Goal: Task Accomplishment & Management: Use online tool/utility

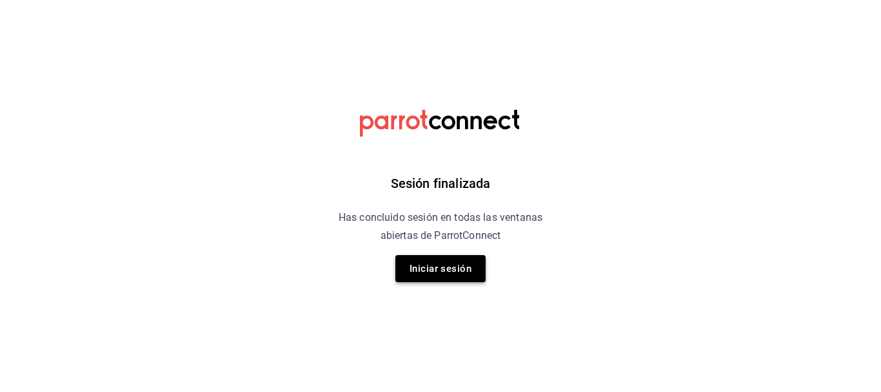
click at [417, 257] on button "Iniciar sesión" at bounding box center [440, 268] width 90 height 27
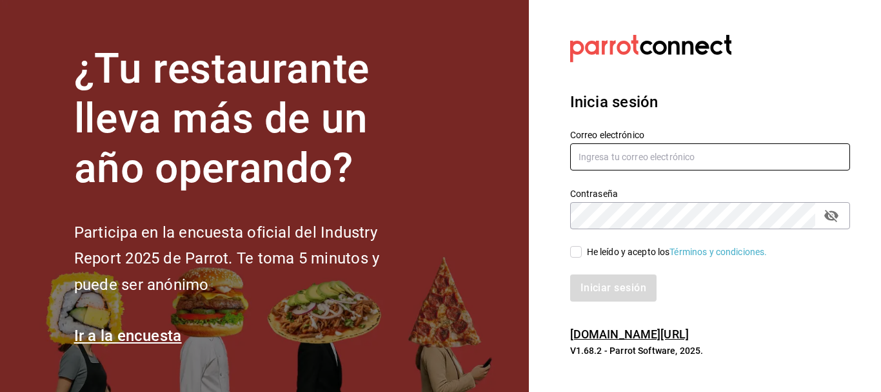
type input "animal.puebla@grupocosteno.com"
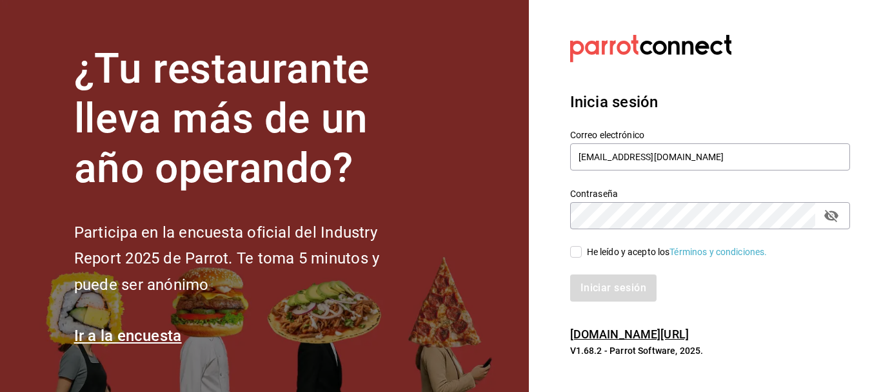
click at [570, 259] on div "Iniciar sesión" at bounding box center [702, 280] width 295 height 43
click at [573, 252] on input "He leído y acepto los Términos y condiciones." at bounding box center [576, 252] width 12 height 12
checkbox input "true"
click at [596, 290] on button "Iniciar sesión" at bounding box center [614, 287] width 88 height 27
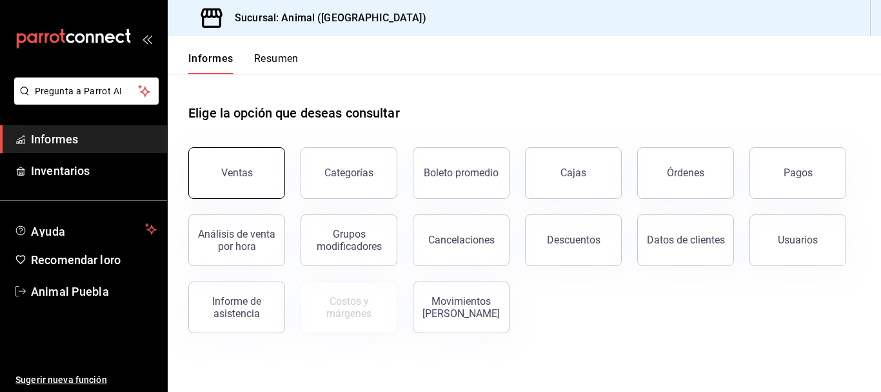
click at [255, 158] on button "Ventas" at bounding box center [236, 173] width 97 height 52
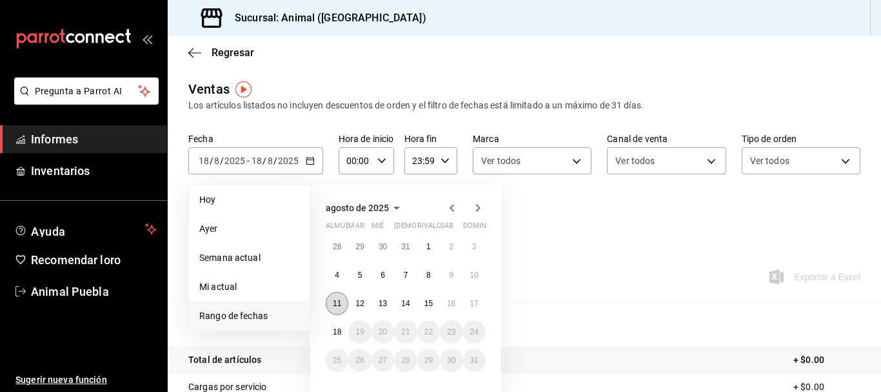
click at [338, 301] on font "11" at bounding box center [337, 303] width 8 height 9
click at [338, 325] on button "18" at bounding box center [337, 331] width 23 height 23
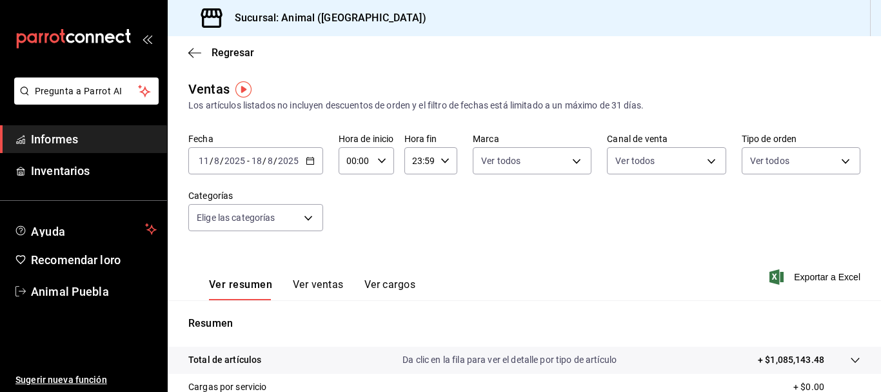
click at [347, 163] on input "00:00" at bounding box center [356, 161] width 34 height 26
click at [353, 231] on font "05" at bounding box center [352, 228] width 10 height 10
type input "05:00"
click at [426, 164] on div at bounding box center [440, 196] width 881 height 392
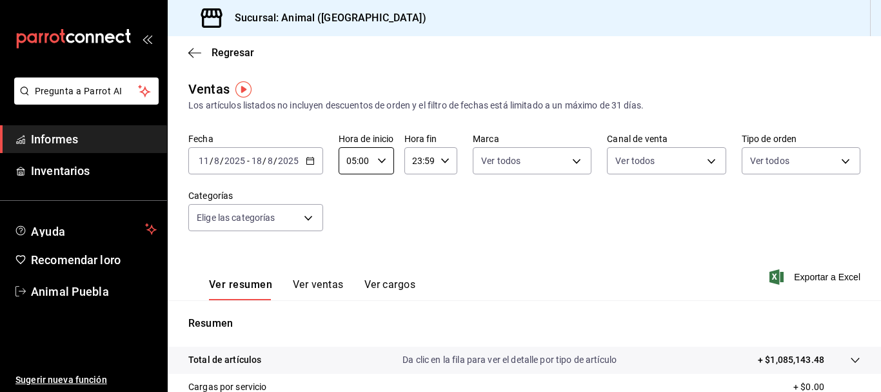
click at [420, 164] on input "23:59" at bounding box center [420, 161] width 31 height 26
click at [417, 161] on div at bounding box center [440, 196] width 881 height 392
drag, startPoint x: 411, startPoint y: 156, endPoint x: 447, endPoint y: 158, distance: 36.2
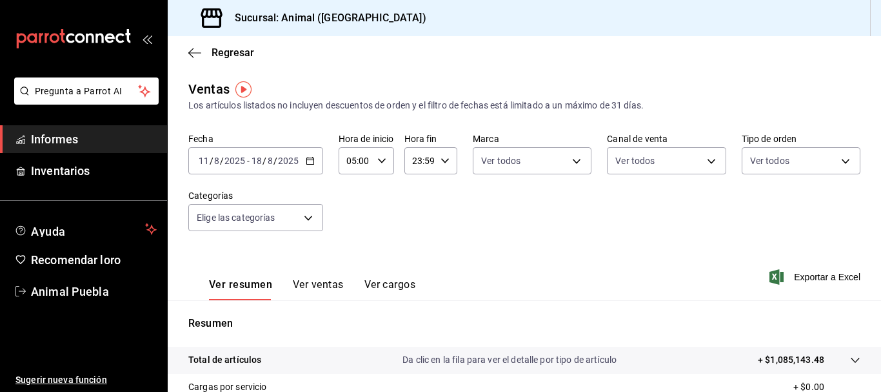
click at [447, 158] on div "23:59 Hora fin" at bounding box center [431, 160] width 53 height 27
click at [415, 160] on div at bounding box center [440, 196] width 881 height 392
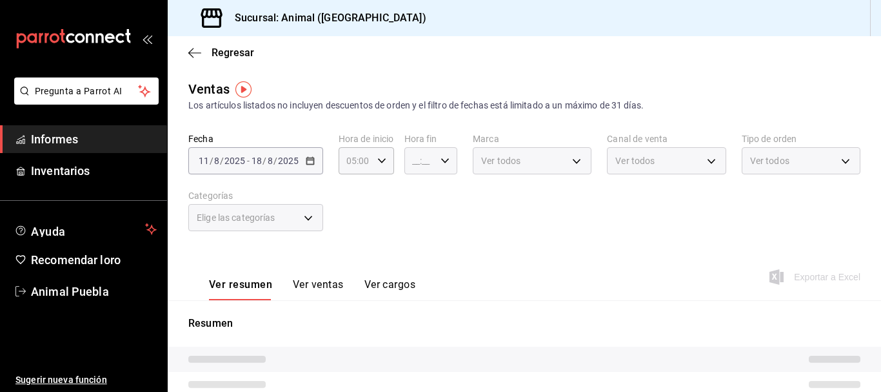
click at [419, 163] on input "__:__" at bounding box center [420, 161] width 31 height 26
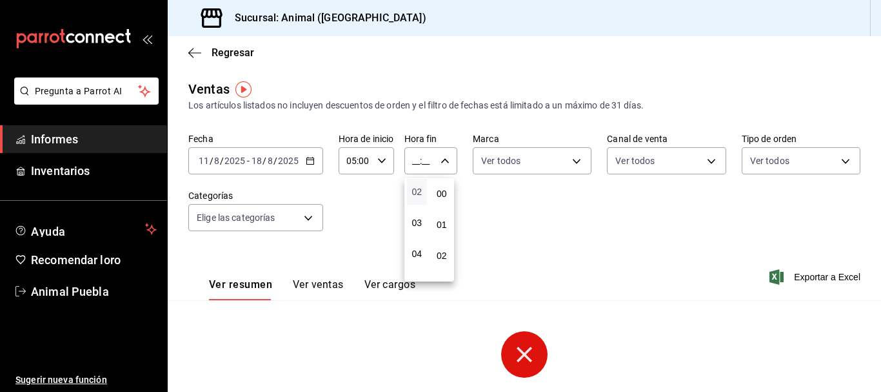
scroll to position [134, 0]
click at [415, 219] on font "05" at bounding box center [417, 215] width 10 height 10
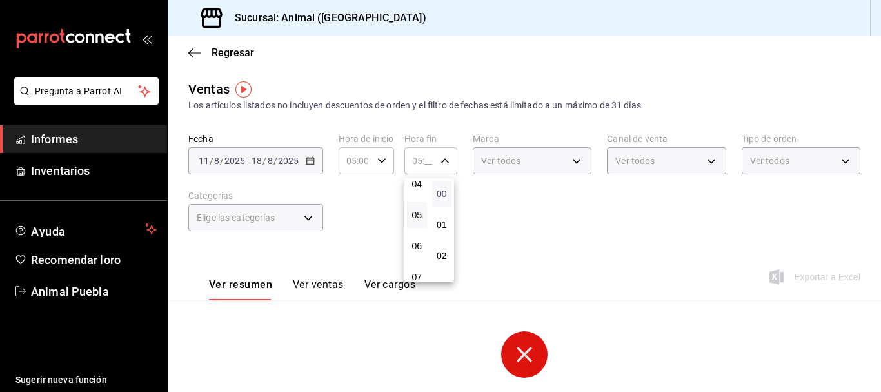
click at [440, 196] on font "00" at bounding box center [442, 193] width 10 height 10
type input "05:00"
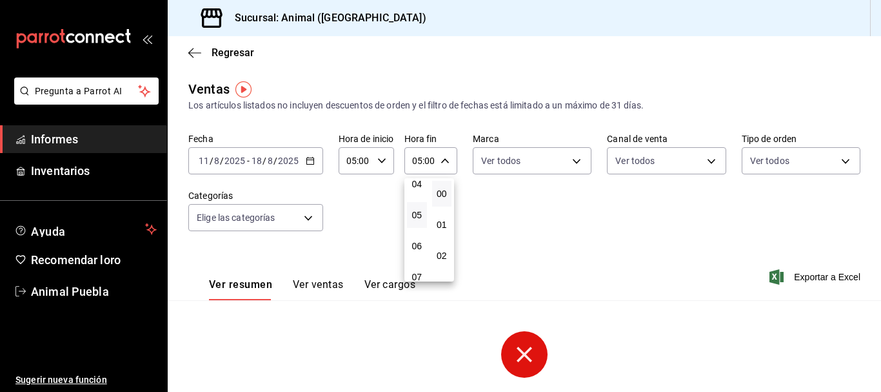
click at [308, 224] on div at bounding box center [440, 196] width 881 height 392
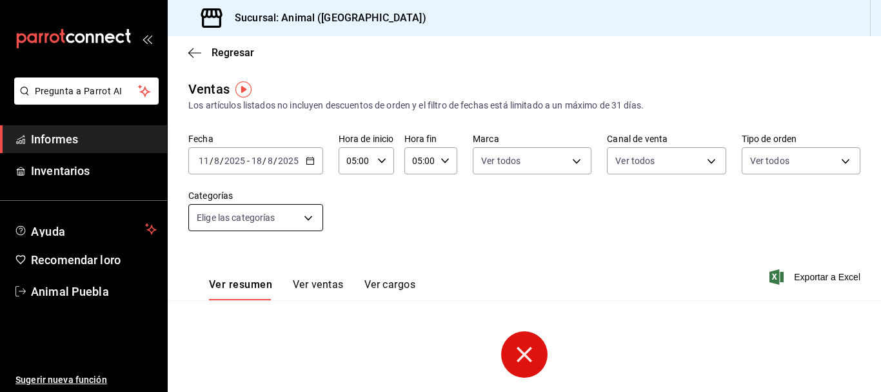
click at [308, 215] on body "Pregunta a Parrot AI Informes Inventarios Ayuda Recomendar loro Animal Puebla S…" at bounding box center [440, 196] width 881 height 392
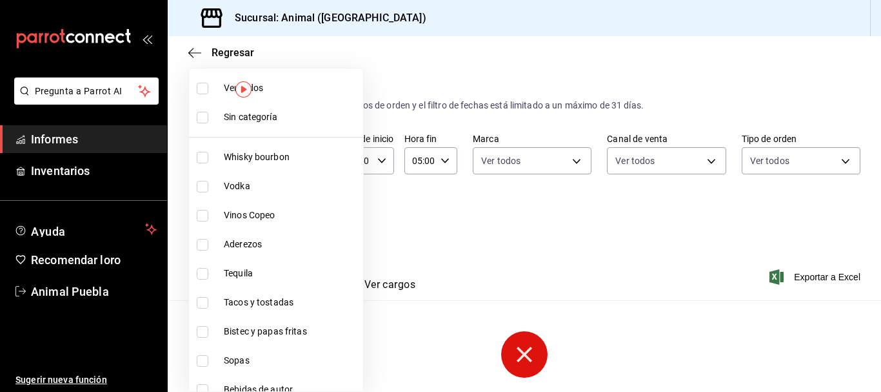
click at [206, 95] on li "Ver todos" at bounding box center [276, 88] width 174 height 29
type input "696422f3-042f-4992-a796-20cec1d2addd,ab2f2cdd-2d2d-455a-bd59-969ed93fbee5,5744a…"
checkbox input "true"
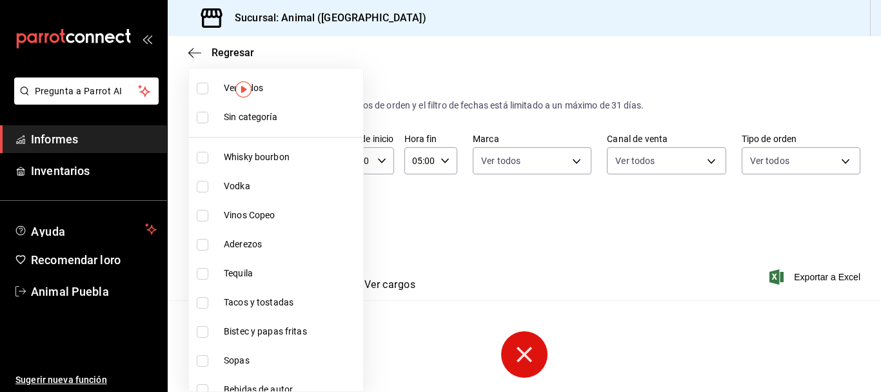
checkbox input "true"
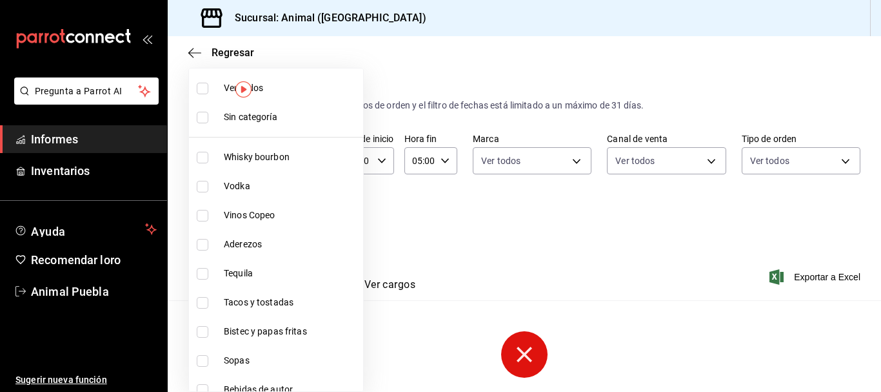
checkbox input "true"
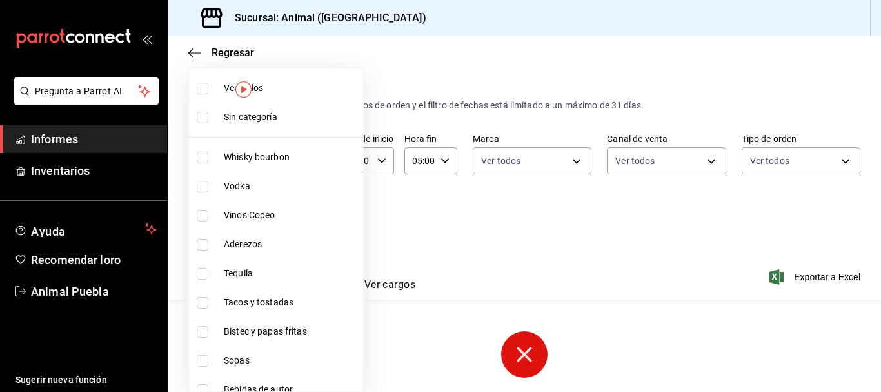
checkbox input "true"
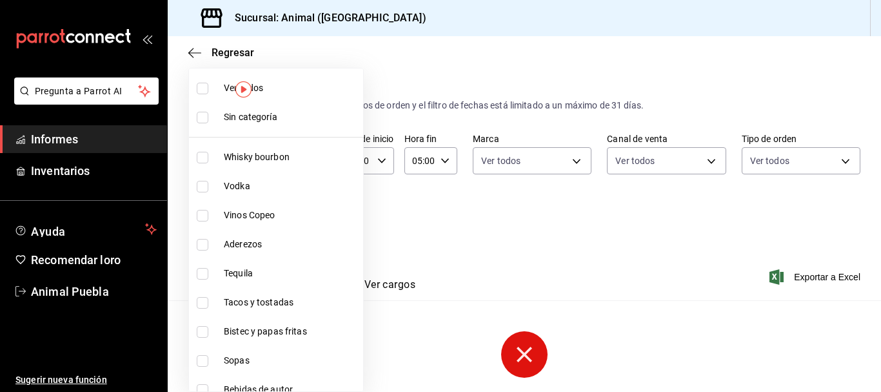
checkbox input "true"
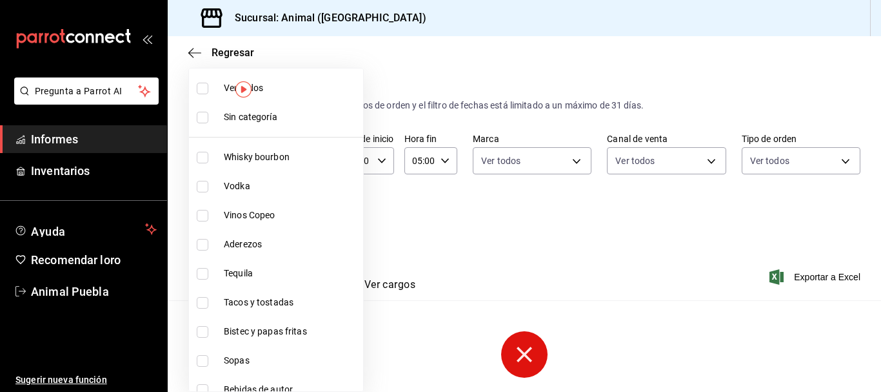
checkbox input "true"
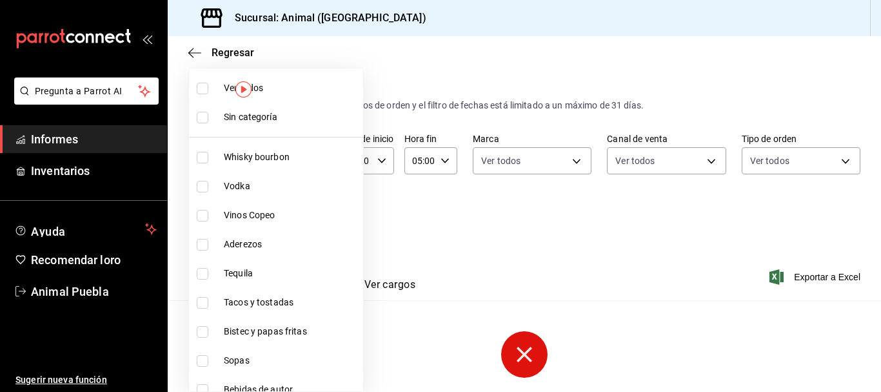
checkbox input "true"
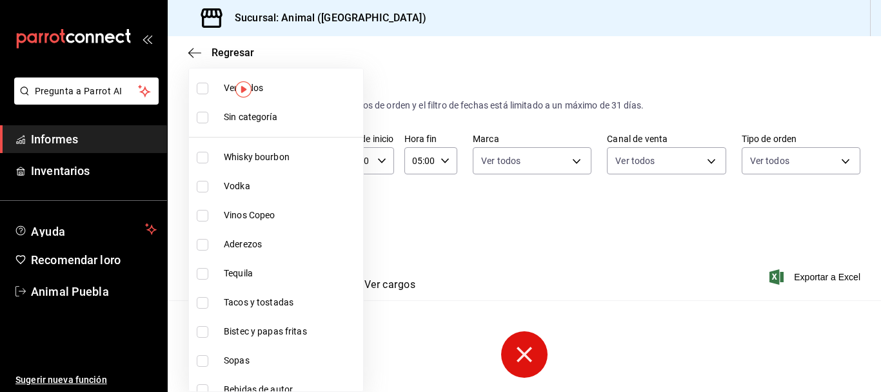
checkbox input "true"
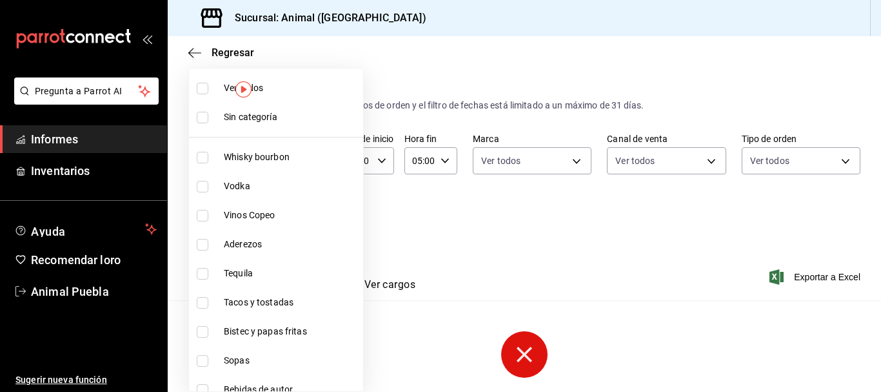
checkbox input "true"
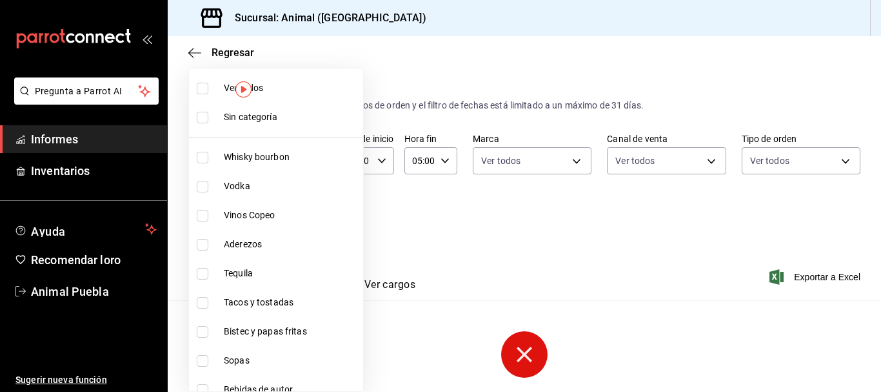
checkbox input "true"
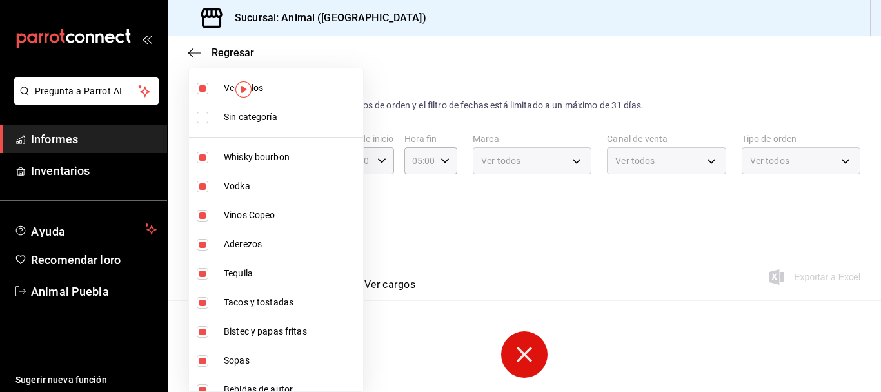
click at [524, 229] on div at bounding box center [440, 196] width 881 height 392
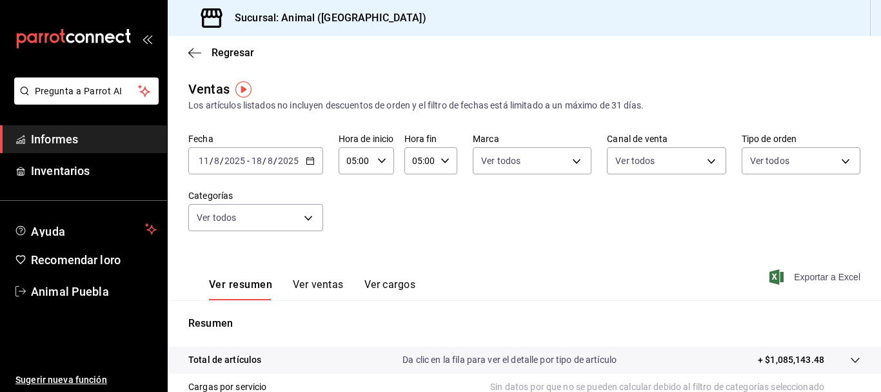
click at [786, 270] on span "Exportar a Excel" at bounding box center [816, 276] width 88 height 15
